Goal: Check status: Check status

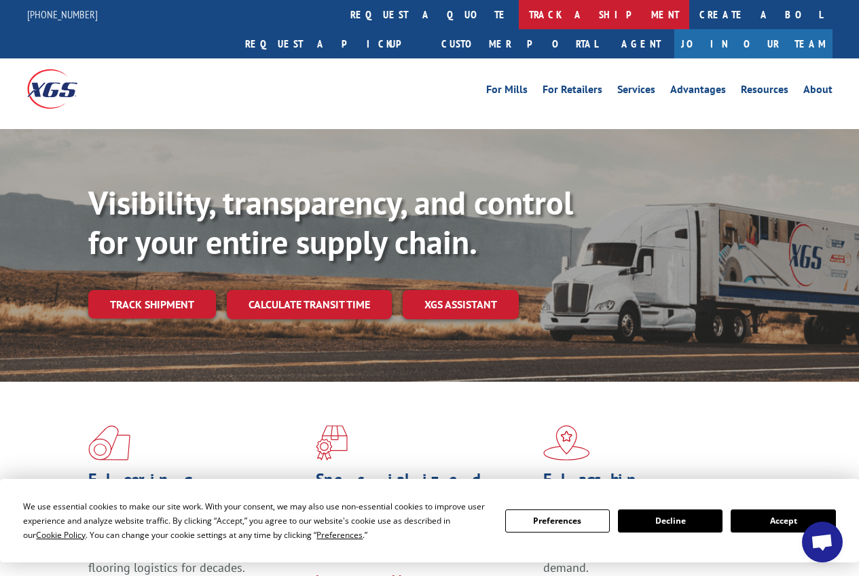
click at [519, 14] on link "track a shipment" at bounding box center [604, 14] width 171 height 29
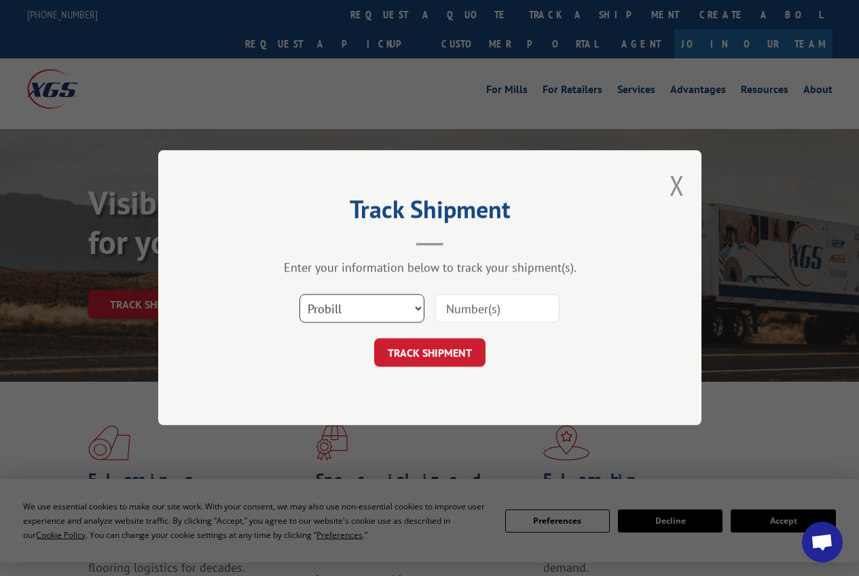
click at [413, 306] on select "Select category... Probill BOL PO" at bounding box center [362, 309] width 125 height 29
select select "bol"
click at [300, 295] on select "Select category... Probill BOL PO" at bounding box center [362, 309] width 125 height 29
click at [479, 308] on input at bounding box center [497, 309] width 125 height 29
type input "5069588888"
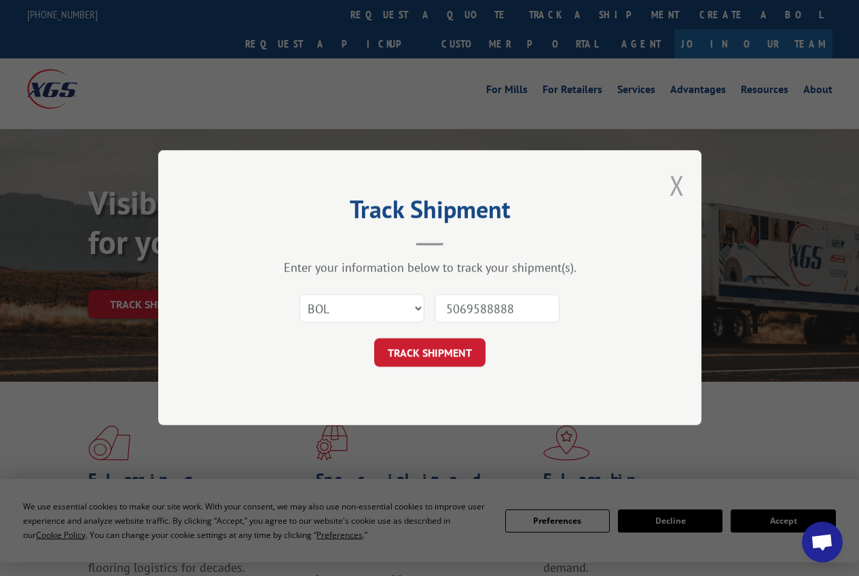
click at [677, 185] on button "Close modal" at bounding box center [677, 185] width 15 height 36
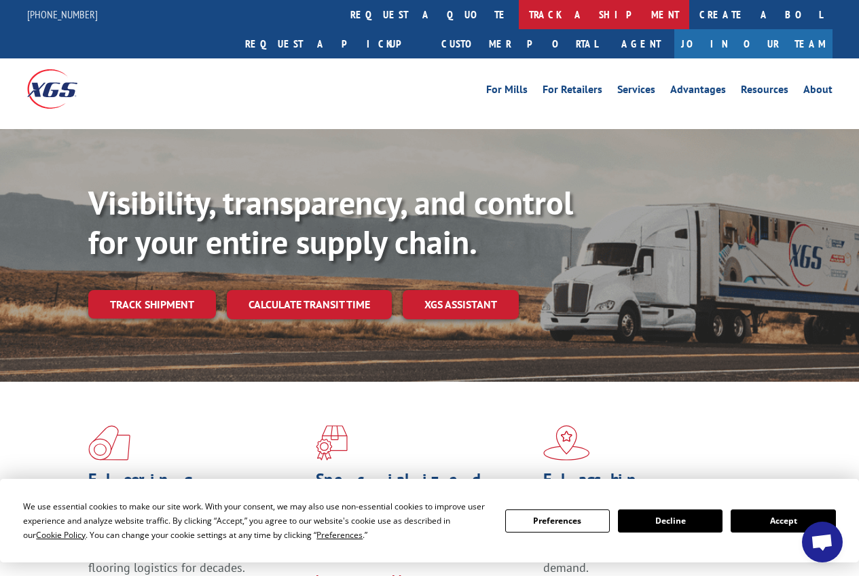
click at [519, 10] on link "track a shipment" at bounding box center [604, 14] width 171 height 29
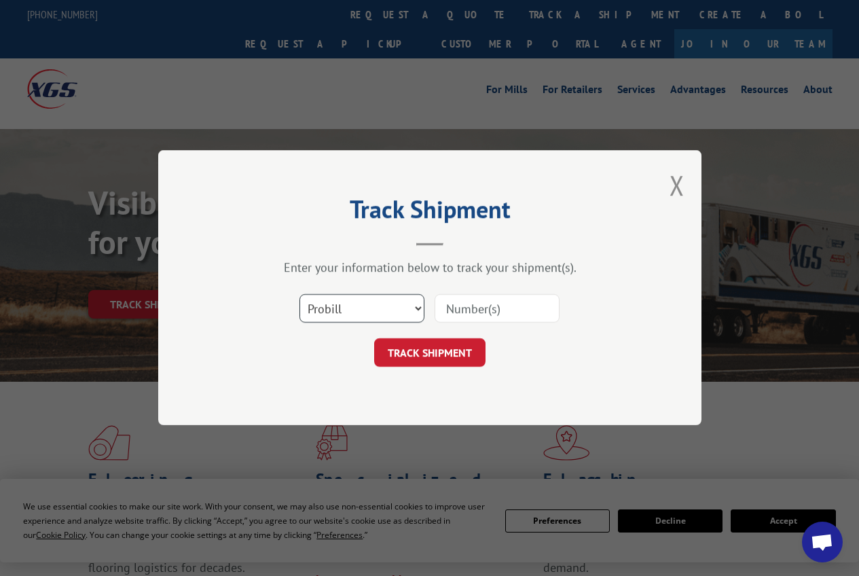
click at [419, 310] on select "Select category... Probill BOL PO" at bounding box center [362, 309] width 125 height 29
select select "bol"
click at [300, 295] on select "Select category... Probill BOL PO" at bounding box center [362, 309] width 125 height 29
click at [474, 309] on input at bounding box center [497, 309] width 125 height 29
type input "5181718"
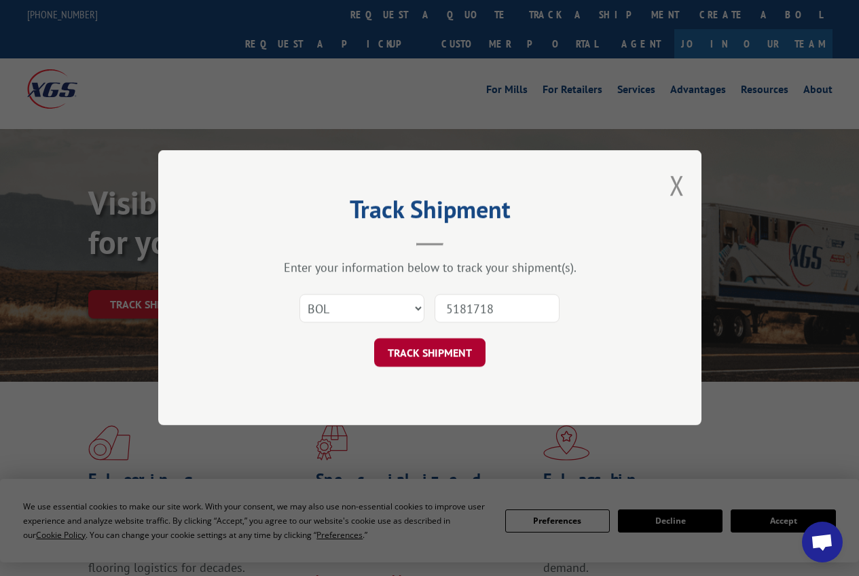
click at [446, 355] on button "TRACK SHIPMENT" at bounding box center [429, 353] width 111 height 29
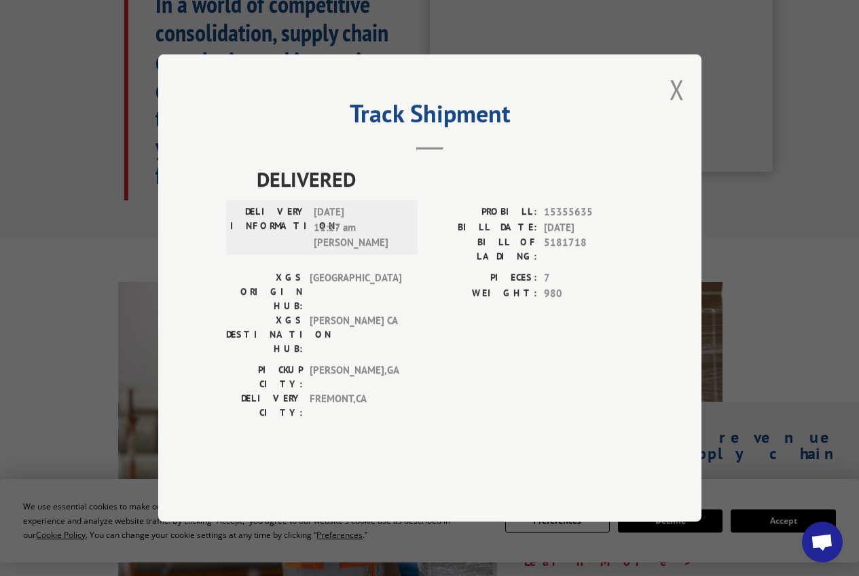
scroll to position [611, 0]
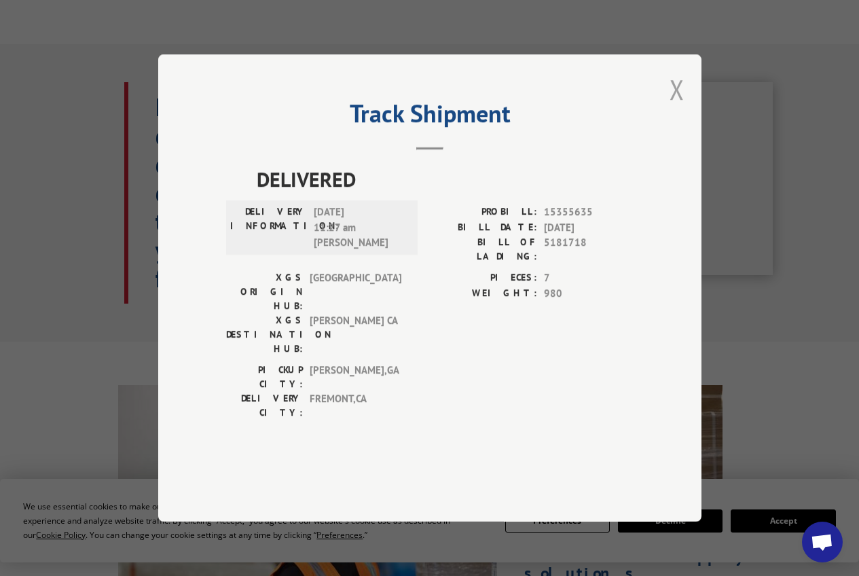
click at [676, 107] on button "Close modal" at bounding box center [677, 89] width 15 height 36
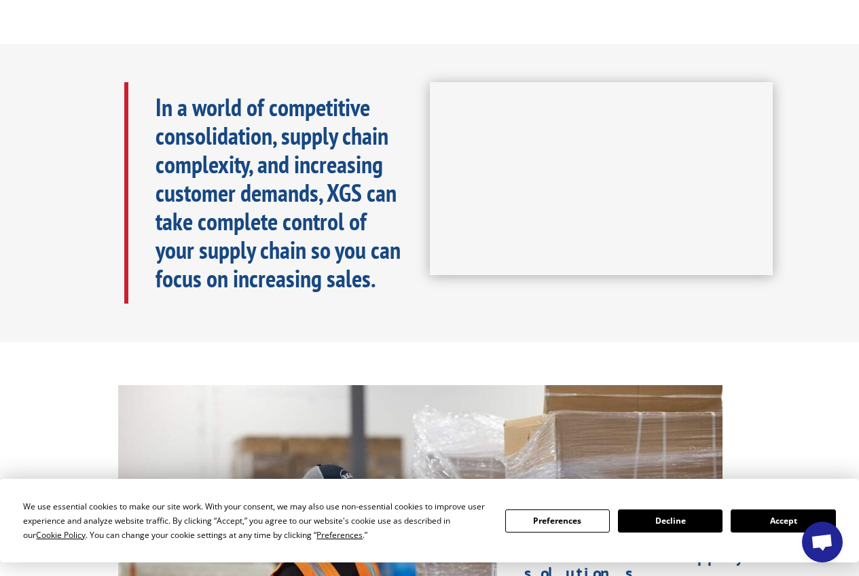
scroll to position [0, 0]
